Goal: Information Seeking & Learning: Learn about a topic

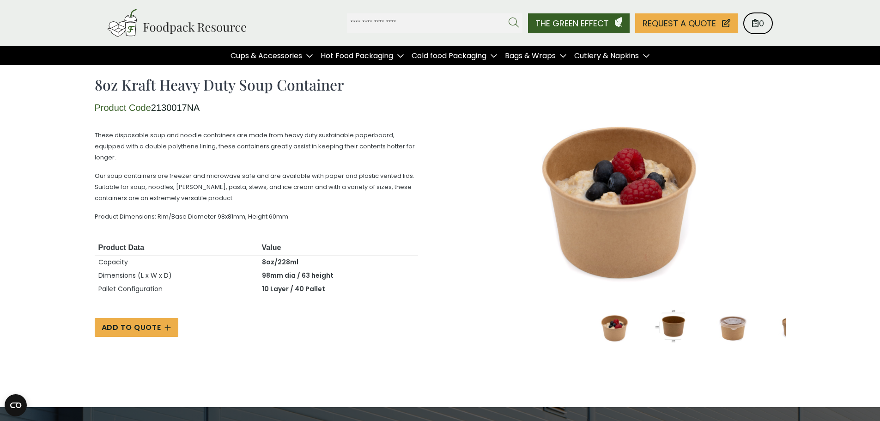
click at [176, 147] on span "These disposable soup and noodle containers are made from heavy duty sustainabl…" at bounding box center [255, 146] width 320 height 31
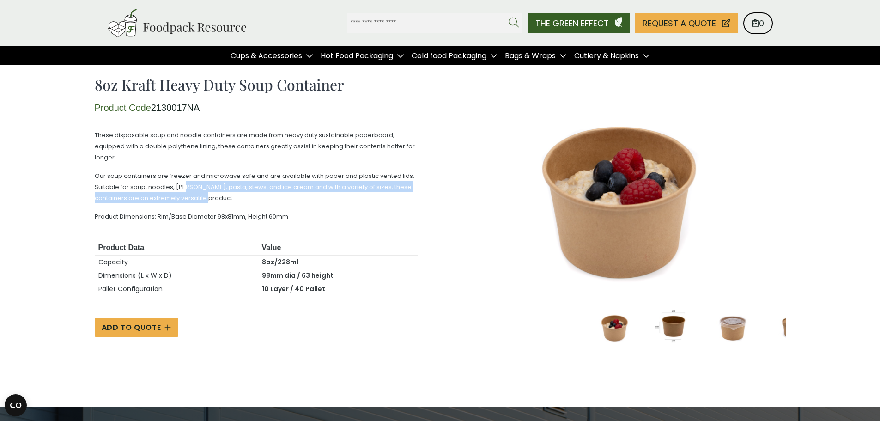
drag, startPoint x: 242, startPoint y: 201, endPoint x: 184, endPoint y: 184, distance: 60.6
click at [184, 184] on p "Our soup containers are freezer and microwave safe and are available with paper…" at bounding box center [256, 186] width 323 height 33
click at [184, 184] on span "Our soup containers are freezer and microwave safe and are available with paper…" at bounding box center [255, 186] width 320 height 31
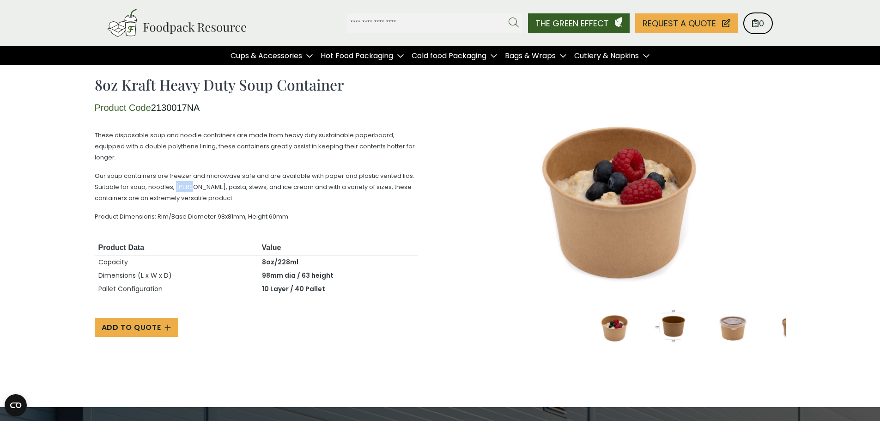
click at [184, 184] on span "Our soup containers are freezer and microwave safe and are available with paper…" at bounding box center [255, 186] width 320 height 31
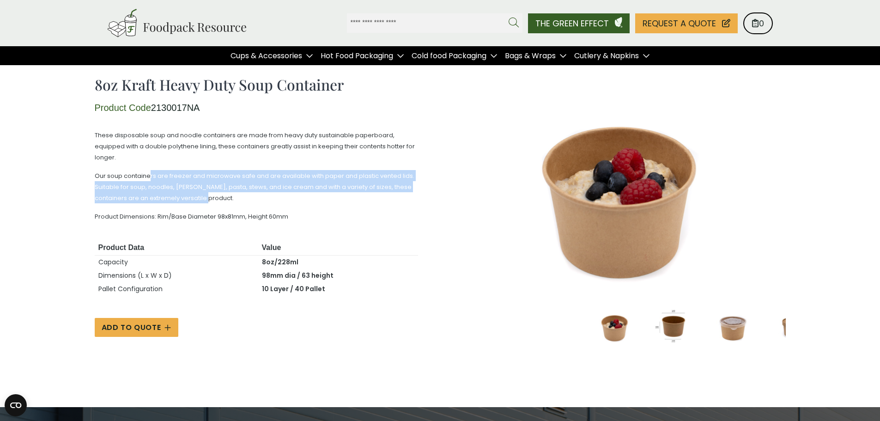
drag, startPoint x: 221, startPoint y: 194, endPoint x: 151, endPoint y: 175, distance: 72.9
click at [151, 175] on p "Our soup containers are freezer and microwave safe and are available with paper…" at bounding box center [256, 186] width 323 height 33
click at [151, 175] on span "Our soup containers are freezer and microwave safe and are available with paper…" at bounding box center [255, 186] width 320 height 31
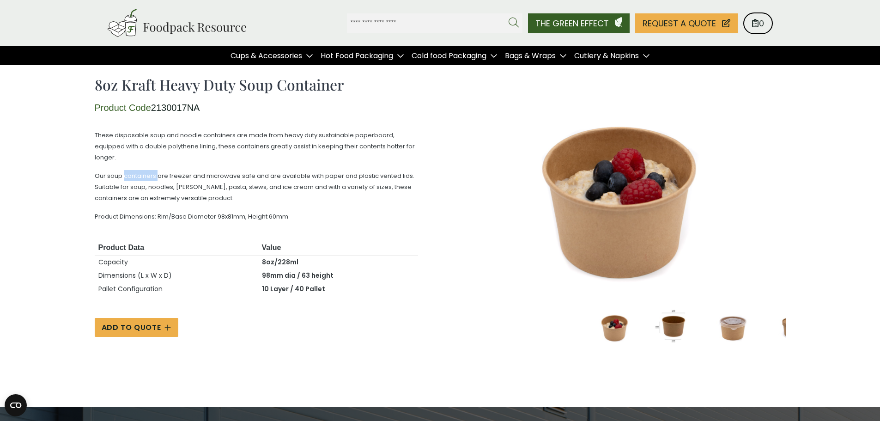
click at [151, 175] on span "Our soup containers are freezer and microwave safe and are available with paper…" at bounding box center [255, 186] width 320 height 31
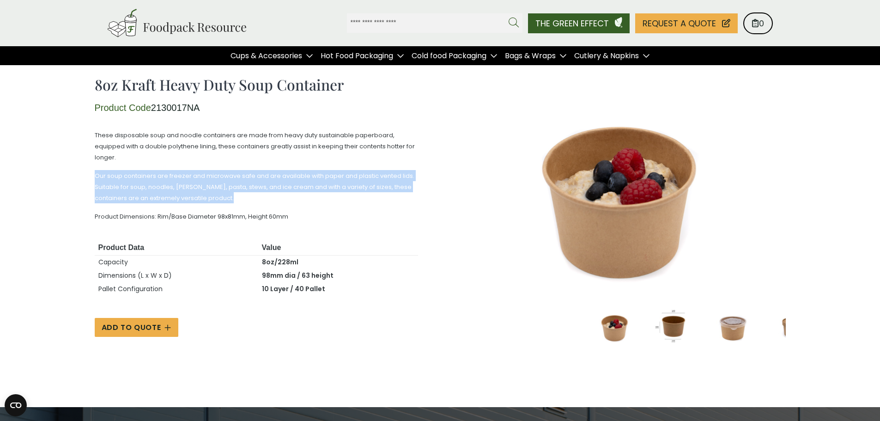
click at [151, 175] on span "Our soup containers are freezer and microwave safe and are available with paper…" at bounding box center [255, 186] width 320 height 31
click at [194, 193] on span "Our soup containers are freezer and microwave safe and are available with paper…" at bounding box center [255, 186] width 320 height 31
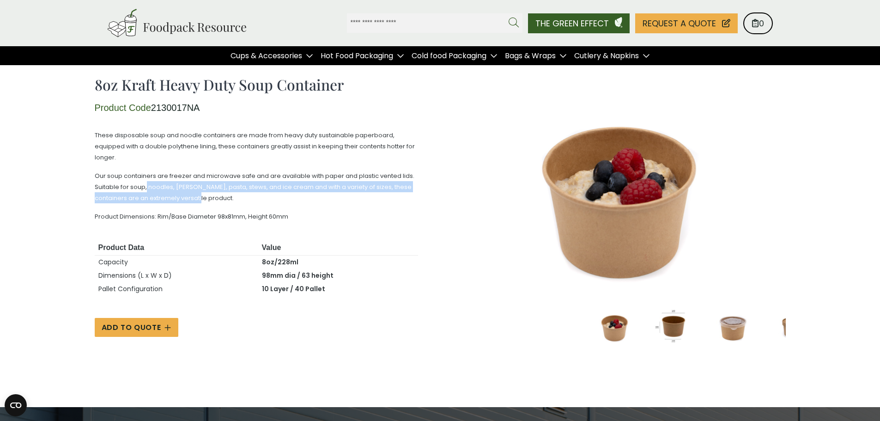
drag, startPoint x: 181, startPoint y: 196, endPoint x: 147, endPoint y: 187, distance: 35.4
click at [147, 187] on span "Our soup containers are freezer and microwave safe and are available with paper…" at bounding box center [255, 186] width 320 height 31
click at [146, 186] on span "Our soup containers are freezer and microwave safe and are available with paper…" at bounding box center [255, 186] width 320 height 31
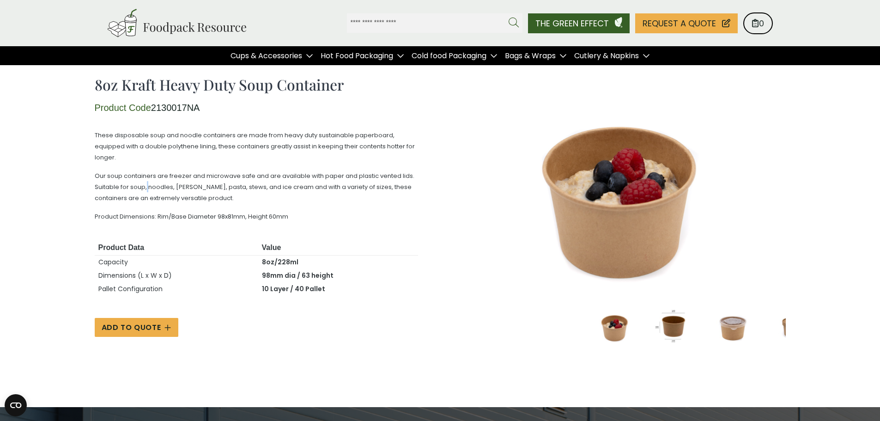
click at [146, 186] on span "Our soup containers are freezer and microwave safe and are available with paper…" at bounding box center [255, 186] width 320 height 31
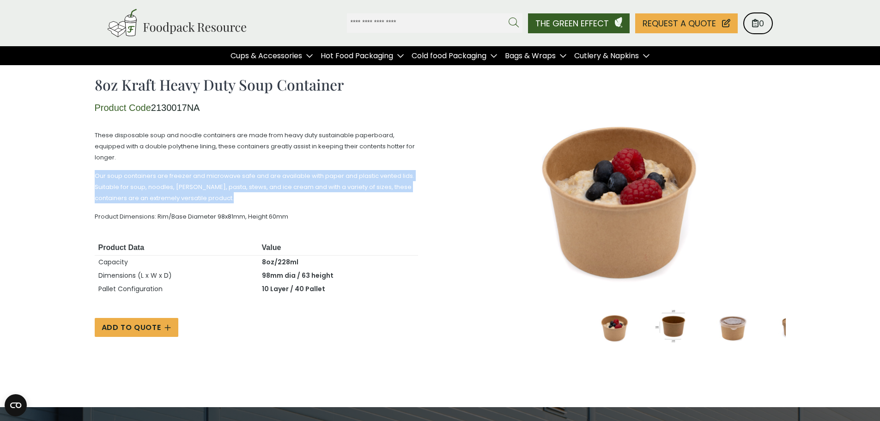
click at [146, 186] on span "Our soup containers are freezer and microwave safe and are available with paper…" at bounding box center [255, 186] width 320 height 31
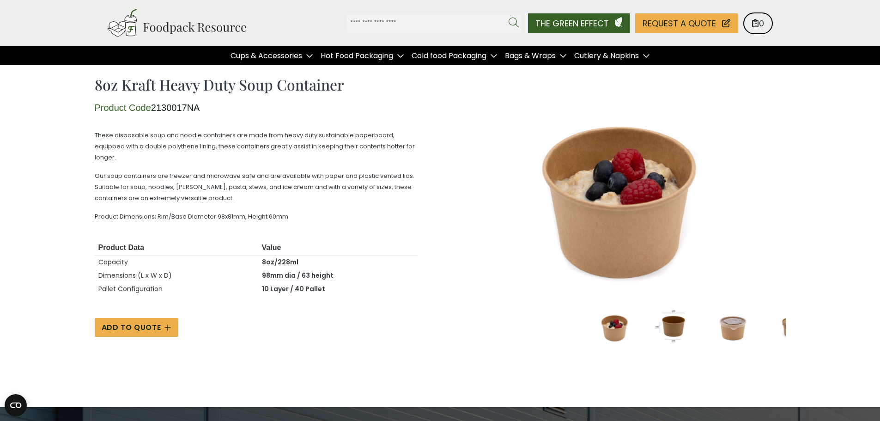
click at [191, 212] on span "Product Dimensions: Rim/Base Diameter 98x81mm, Height 60mm" at bounding box center [191, 216] width 193 height 9
